Goal: Information Seeking & Learning: Check status

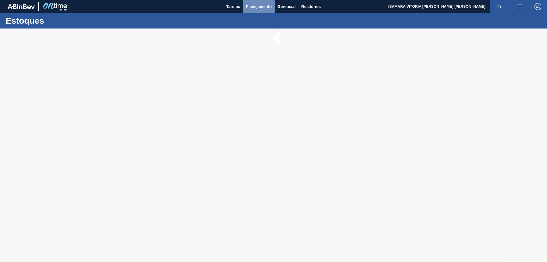
click at [264, 9] on span "Planejamento" at bounding box center [259, 6] width 26 height 7
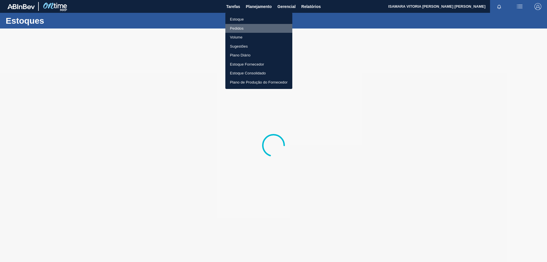
click at [240, 26] on li "Pedidos" at bounding box center [258, 28] width 67 height 9
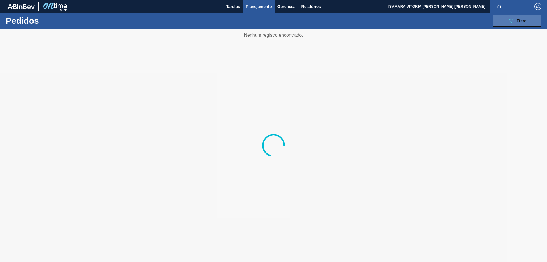
click at [502, 22] on button "089F7B8B-B2A5-4AFE-B5C0-19BA573D28AC Filtro" at bounding box center [516, 20] width 48 height 11
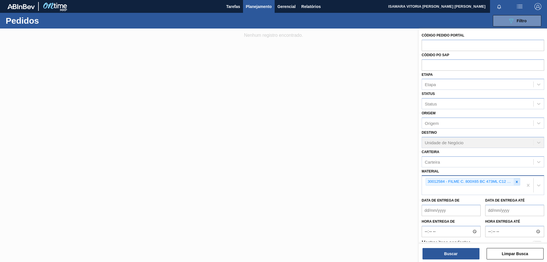
click at [515, 180] on icon at bounding box center [516, 182] width 4 height 4
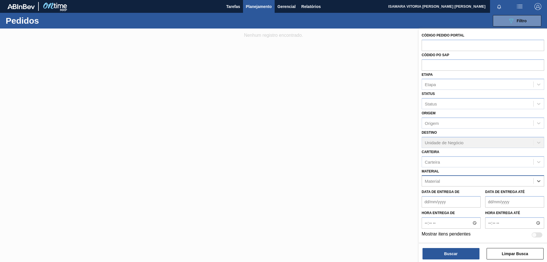
paste input "20005447"
type input "20005447"
click at [467, 192] on div "20005447 - ROT FRONT STELLA 600 429 CX48MIL" at bounding box center [482, 195] width 122 height 11
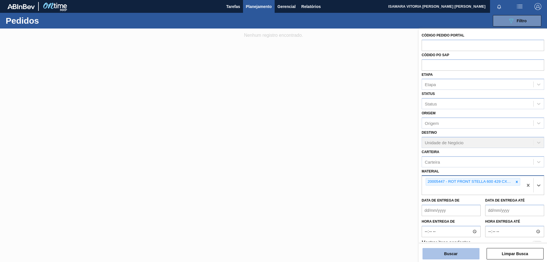
click at [467, 253] on button "Buscar" at bounding box center [450, 253] width 57 height 11
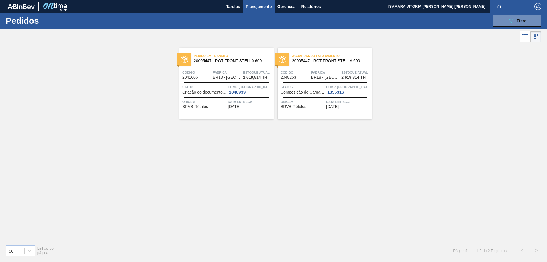
click at [253, 101] on span "Data Entrega" at bounding box center [250, 102] width 44 height 6
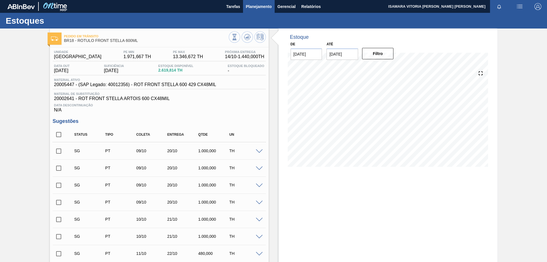
click at [255, 8] on span "Planejamento" at bounding box center [259, 6] width 26 height 7
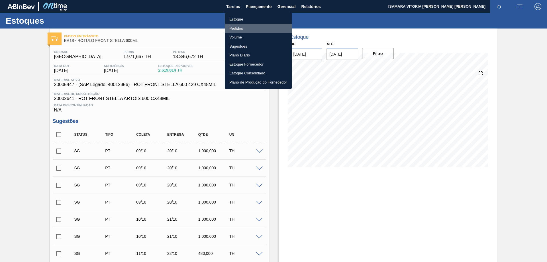
click at [238, 28] on li "Pedidos" at bounding box center [258, 28] width 67 height 9
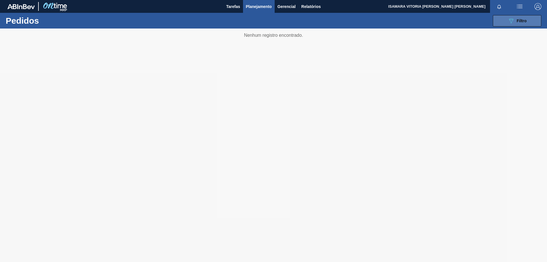
click at [500, 21] on button "089F7B8B-B2A5-4AFE-B5C0-19BA573D28AC Filtro" at bounding box center [516, 20] width 48 height 11
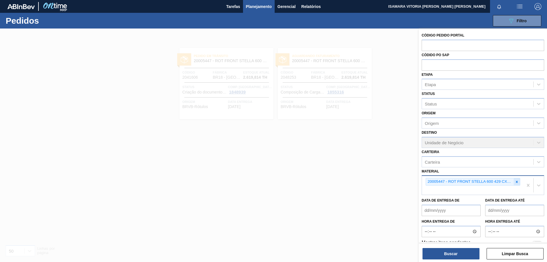
click at [516, 182] on icon at bounding box center [516, 182] width 4 height 4
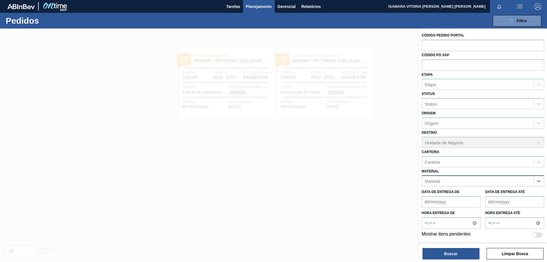
paste input "30030372"
type input "30030372"
click at [495, 192] on div "30030372 - ROT PLAST 200ML H PC NIV24" at bounding box center [482, 195] width 122 height 11
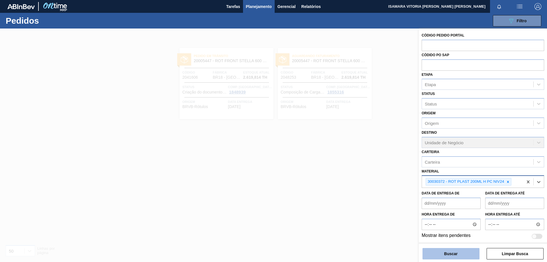
click at [473, 249] on button "Buscar" at bounding box center [450, 253] width 57 height 11
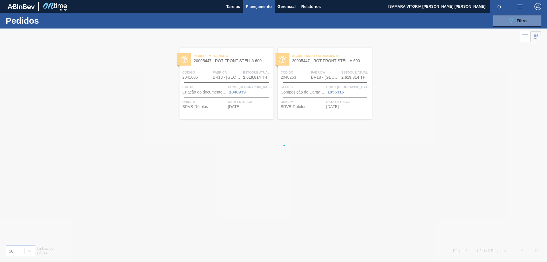
click at [473, 249] on div at bounding box center [273, 144] width 547 height 233
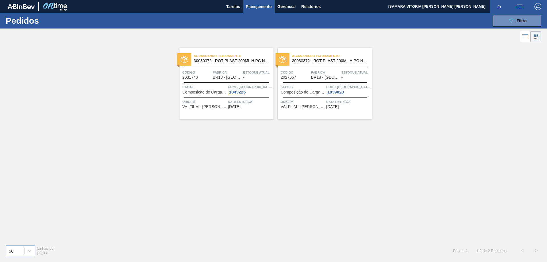
click at [255, 102] on span "Data Entrega" at bounding box center [250, 102] width 44 height 6
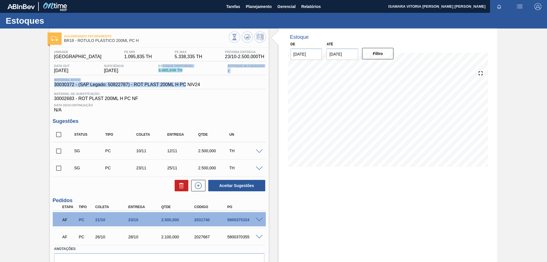
drag, startPoint x: 177, startPoint y: 75, endPoint x: 165, endPoint y: 61, distance: 18.3
click at [165, 61] on div "Unidade Pernambuco PE MIN 1.095,835 TH PE MAX 5.338,335 TH Próxima Entrega 23/1…" at bounding box center [159, 81] width 213 height 62
click at [258, 5] on span "Planejamento" at bounding box center [259, 6] width 26 height 7
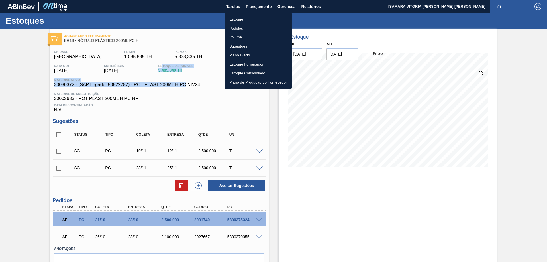
click at [234, 26] on li "Pedidos" at bounding box center [258, 28] width 67 height 9
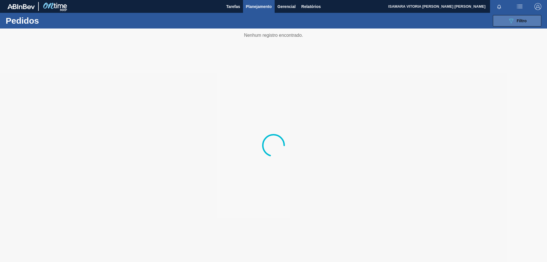
click at [508, 22] on icon "089F7B8B-B2A5-4AFE-B5C0-19BA573D28AC" at bounding box center [510, 20] width 7 height 7
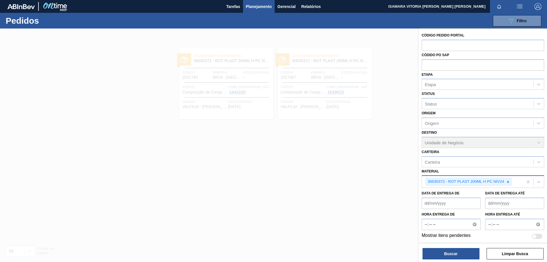
click at [430, 183] on div "30030372 - ROT PLAST 200ML H PC NIV24" at bounding box center [465, 181] width 79 height 7
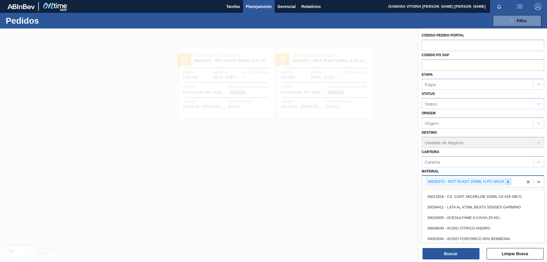
click at [510, 183] on icon at bounding box center [508, 182] width 4 height 4
paste input "30017817"
type input "30017817"
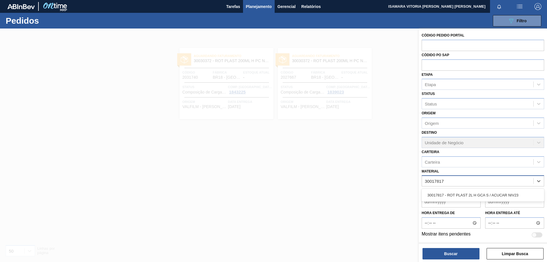
click at [459, 189] on div "30017817 - ROT PLAST 2L H GCA S / ACUCAR NIV23" at bounding box center [482, 194] width 122 height 13
click at [459, 200] on div "30017817 - ROT PLAST 2L H GCA S / ACUCAR NIV23" at bounding box center [482, 195] width 122 height 11
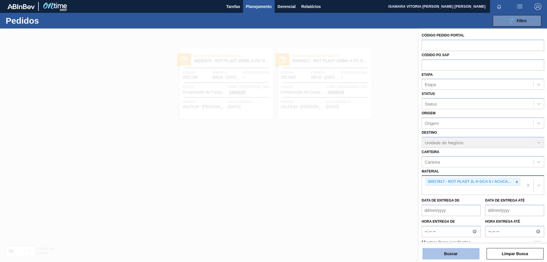
click at [454, 248] on button "Buscar" at bounding box center [450, 253] width 57 height 11
